Goal: Find specific page/section: Find specific page/section

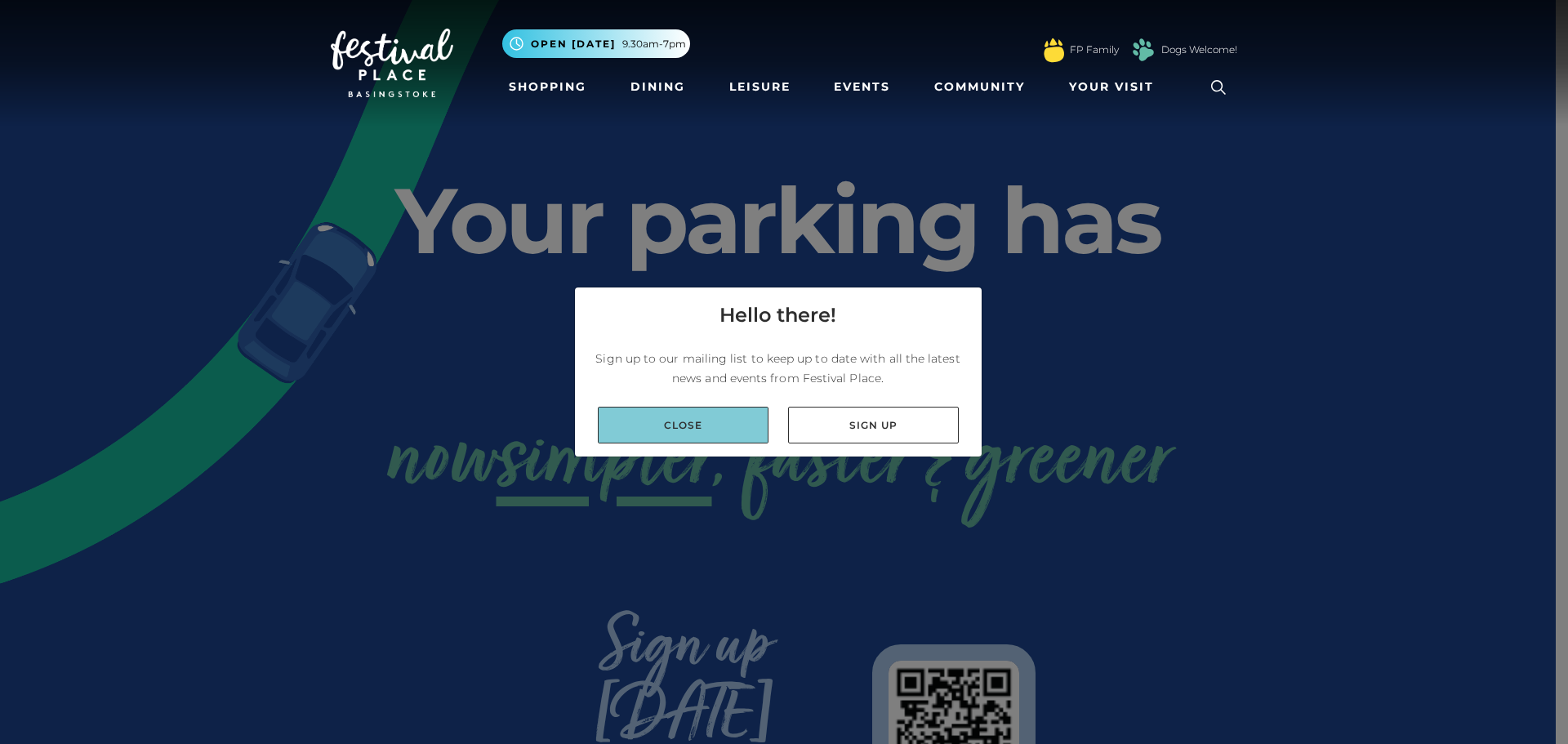
click at [708, 421] on link "Close" at bounding box center [683, 425] width 170 height 37
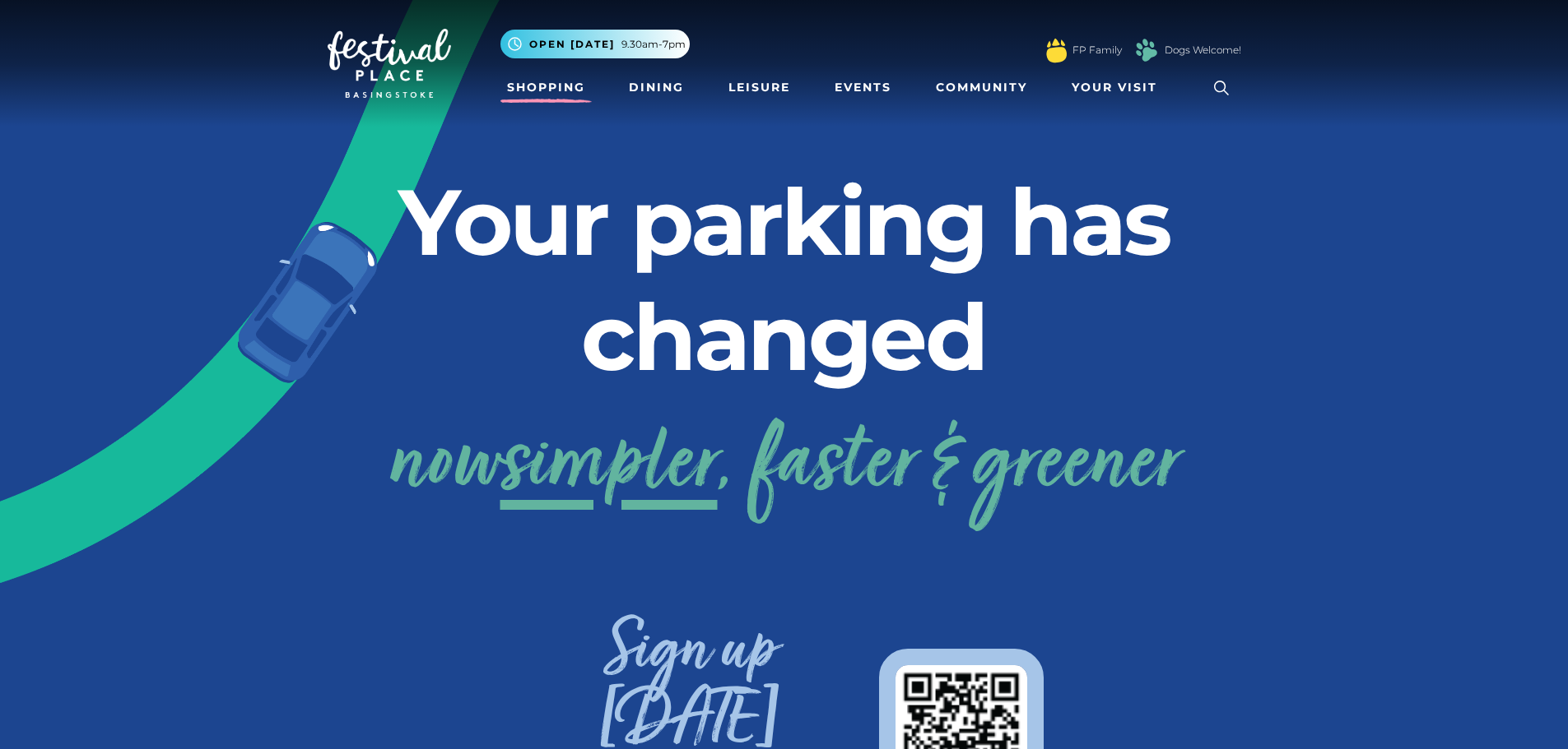
click at [561, 83] on link "Shopping" at bounding box center [545, 87] width 91 height 31
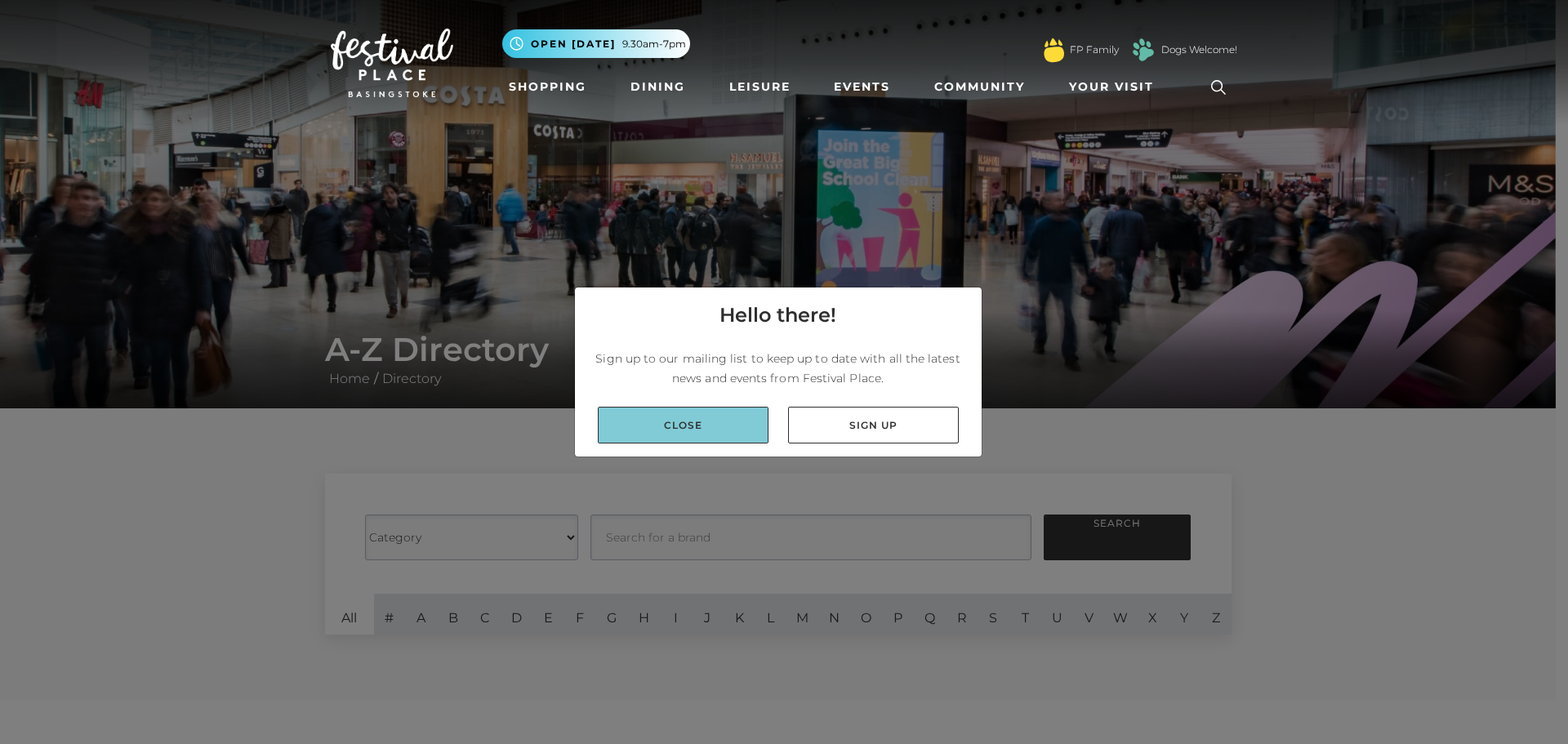
click at [723, 412] on link "Close" at bounding box center [683, 425] width 170 height 37
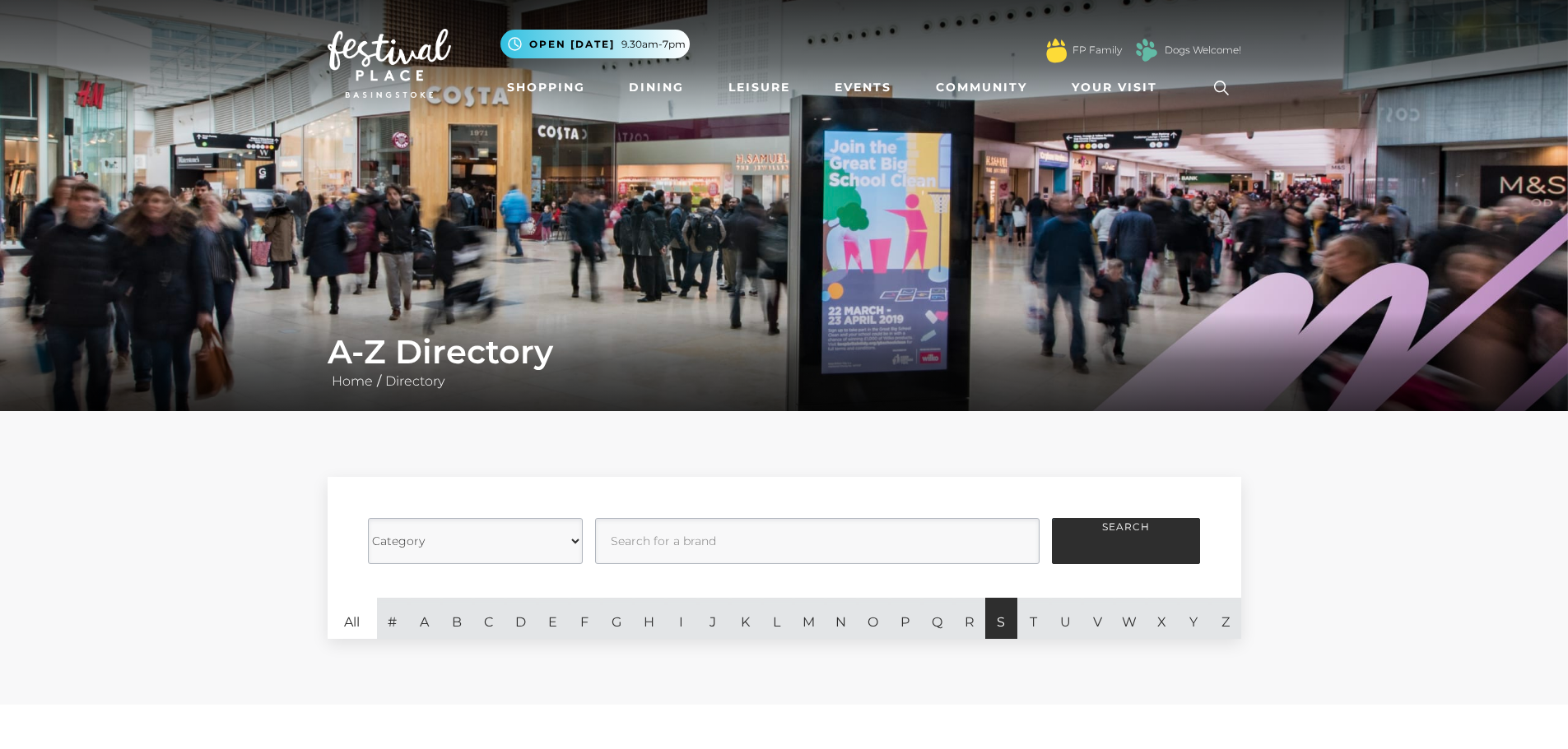
click at [1010, 623] on link "S" at bounding box center [1001, 618] width 32 height 41
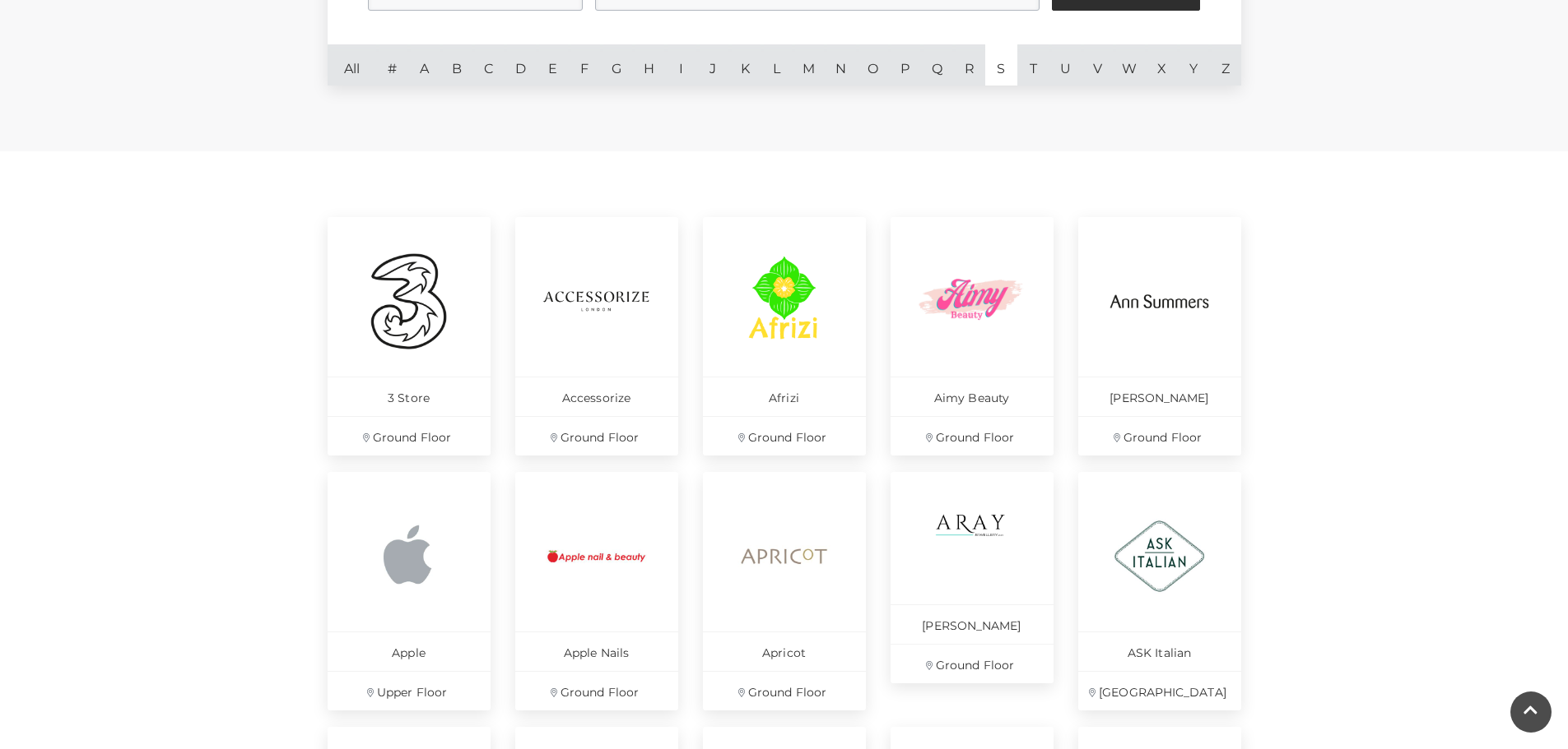
scroll to position [329, 0]
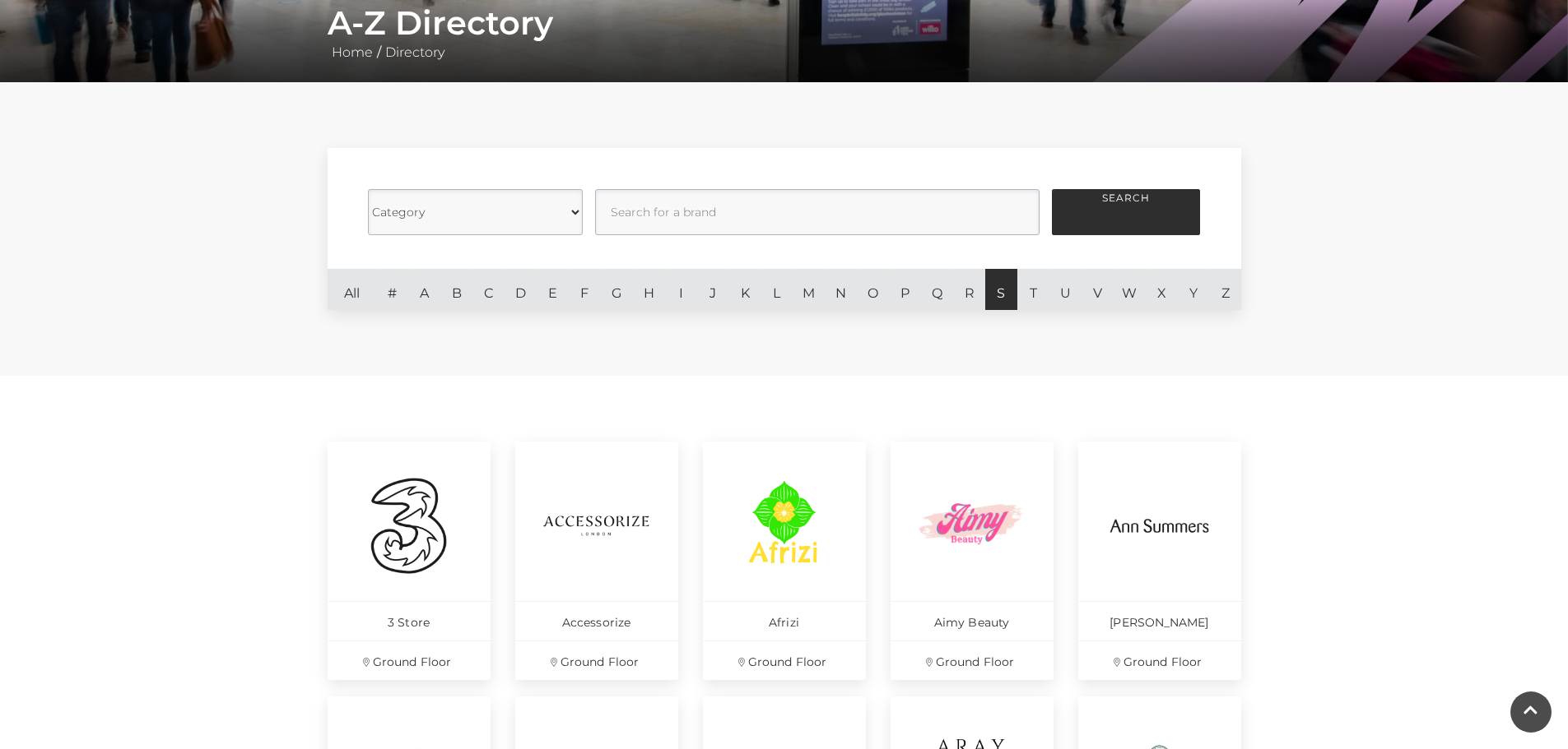
click at [1006, 290] on link "S" at bounding box center [1001, 289] width 32 height 41
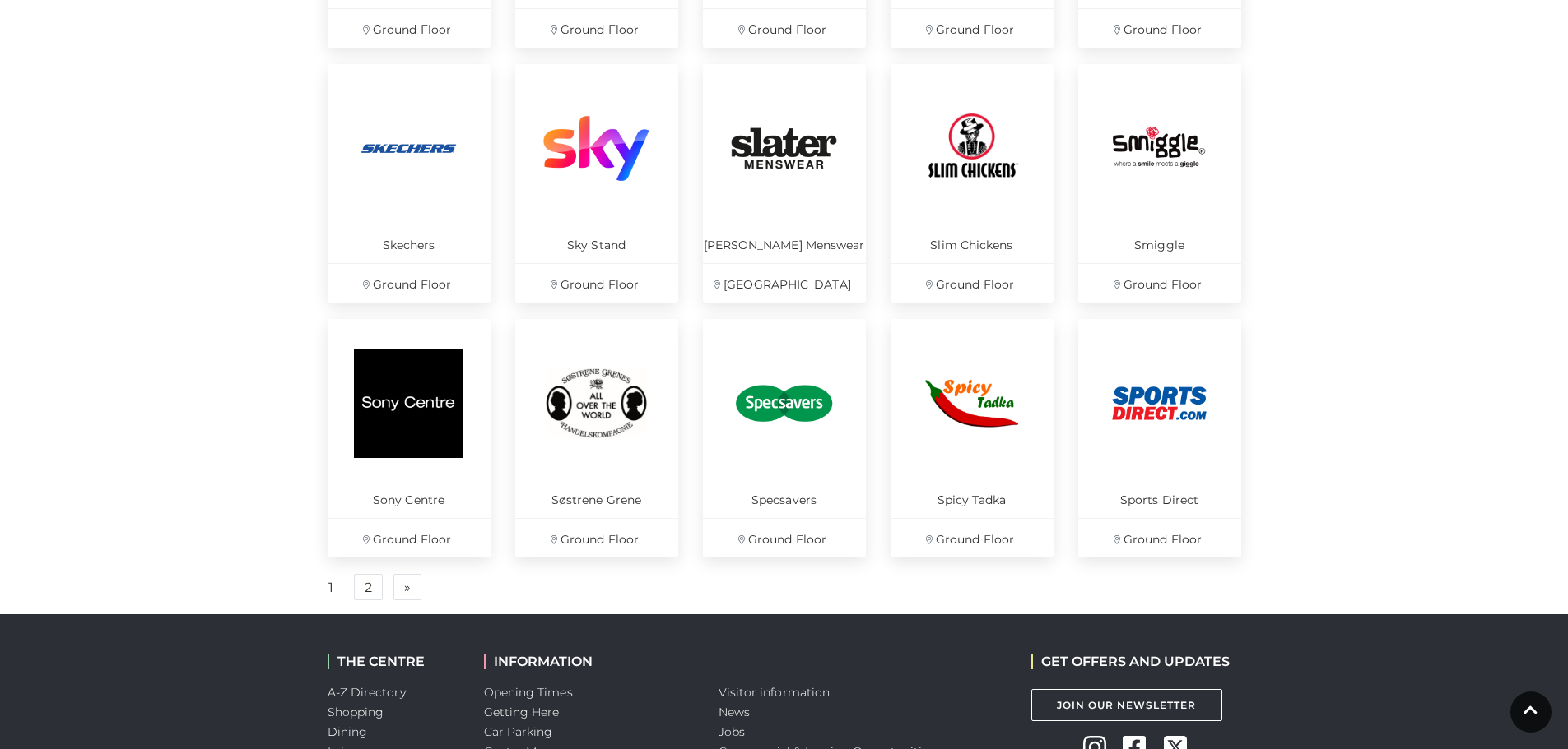
scroll to position [987, 0]
